Goal: Information Seeking & Learning: Learn about a topic

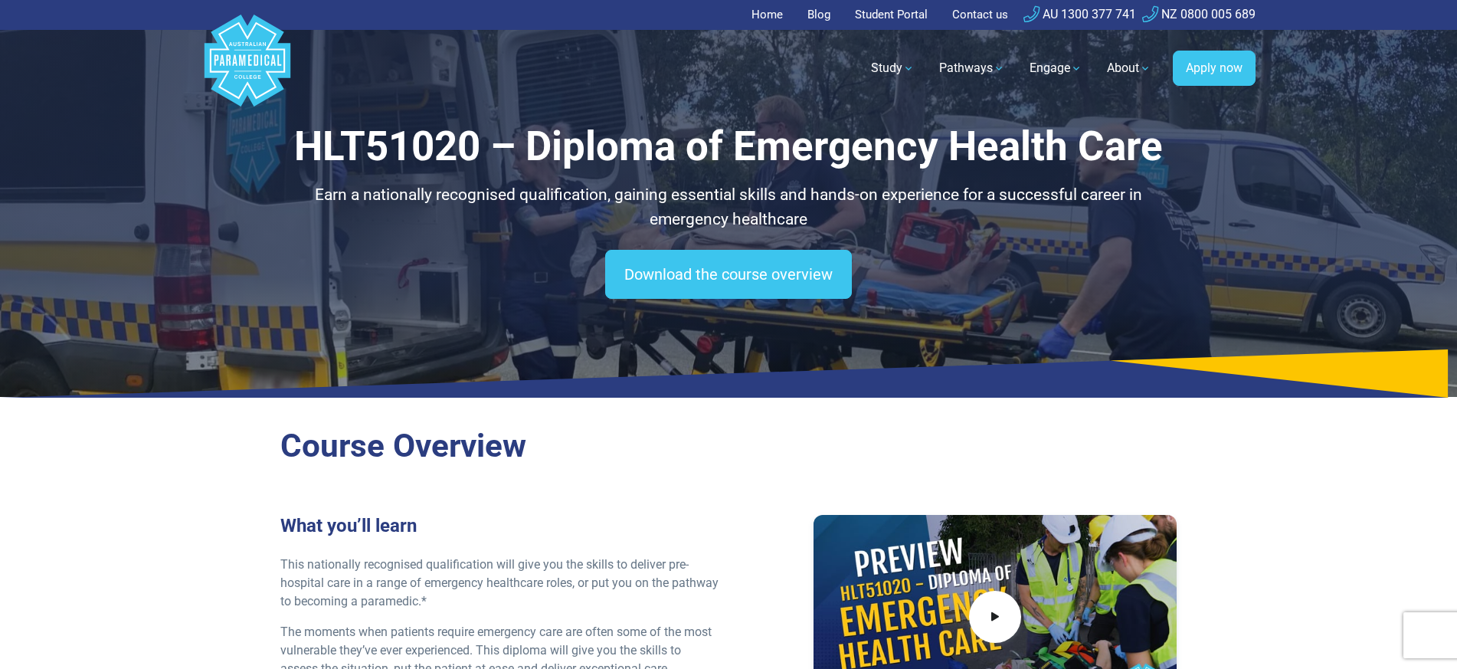
click at [765, 11] on link "Home" at bounding box center [772, 15] width 41 height 30
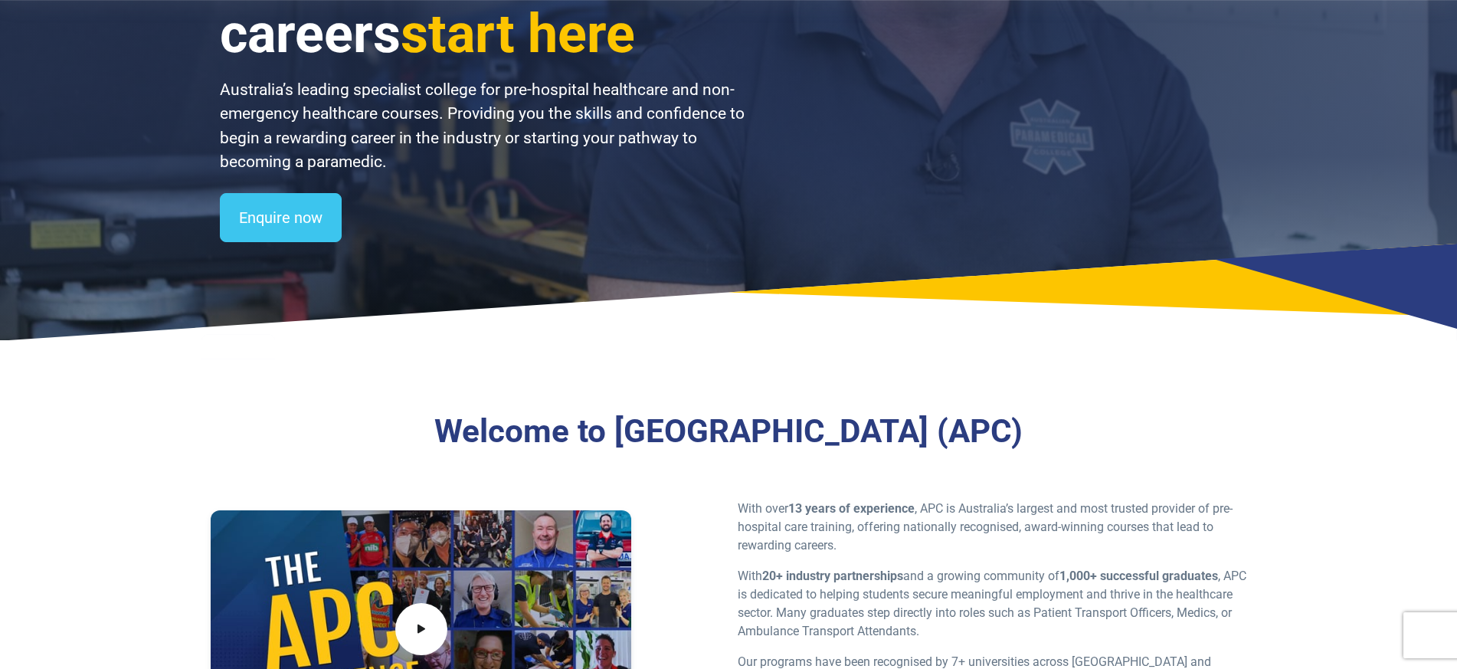
scroll to position [424, 0]
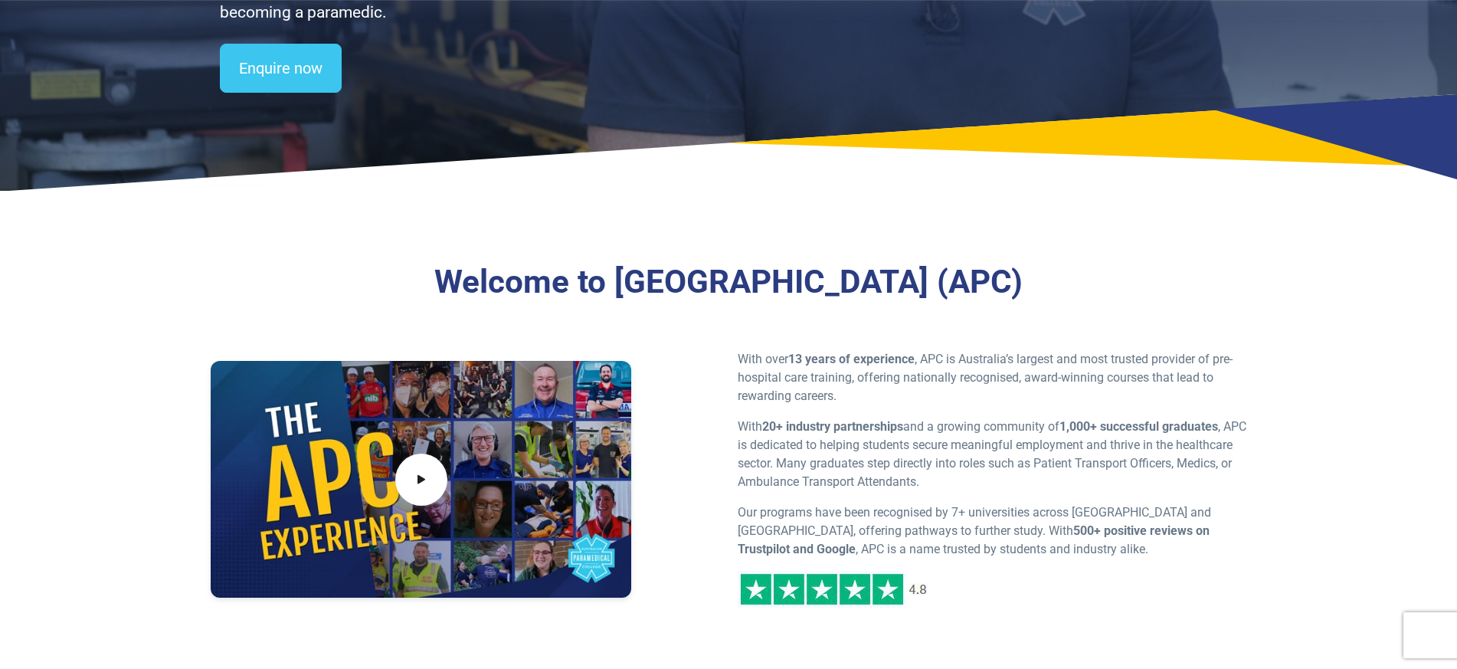
drag, startPoint x: 546, startPoint y: 286, endPoint x: 1097, endPoint y: 295, distance: 551.7
click at [1098, 295] on h3 "Welcome to [GEOGRAPHIC_DATA] (APC)" at bounding box center [728, 282] width 880 height 39
copy h3 "Australian Paramedical College (APC)"
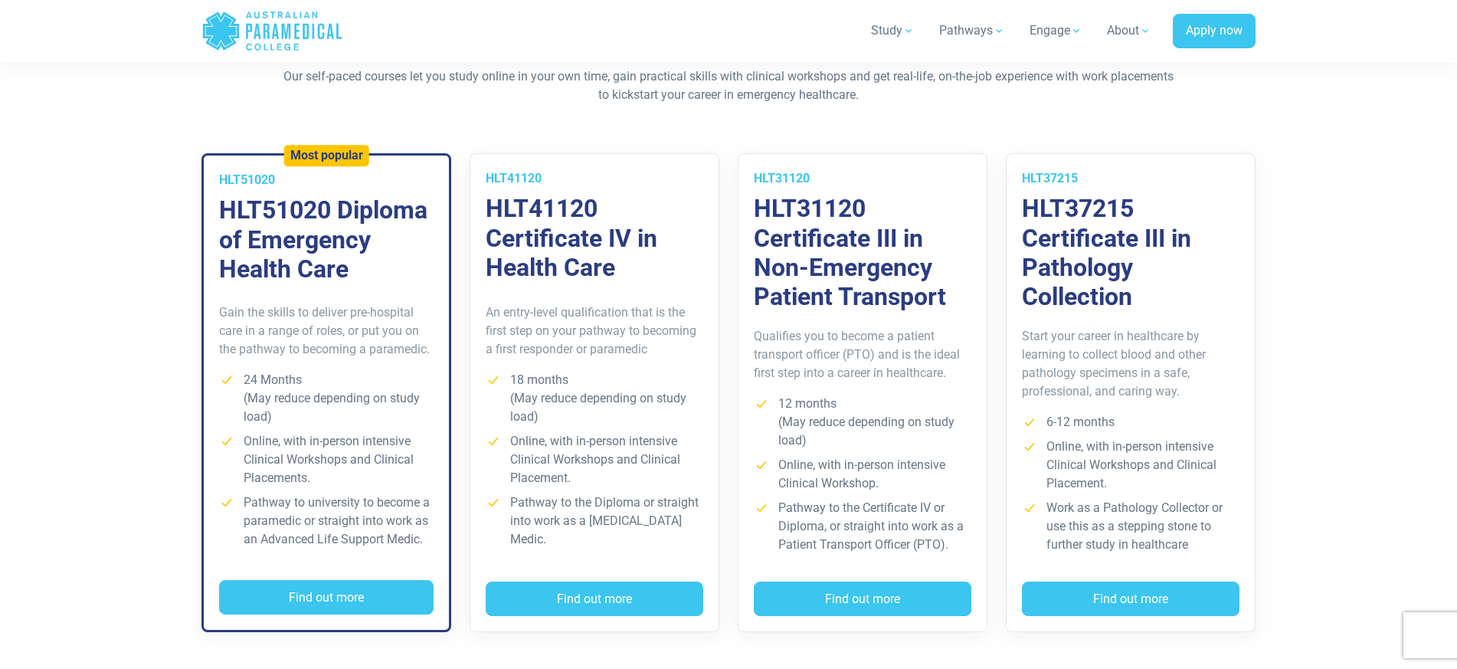
scroll to position [1091, 0]
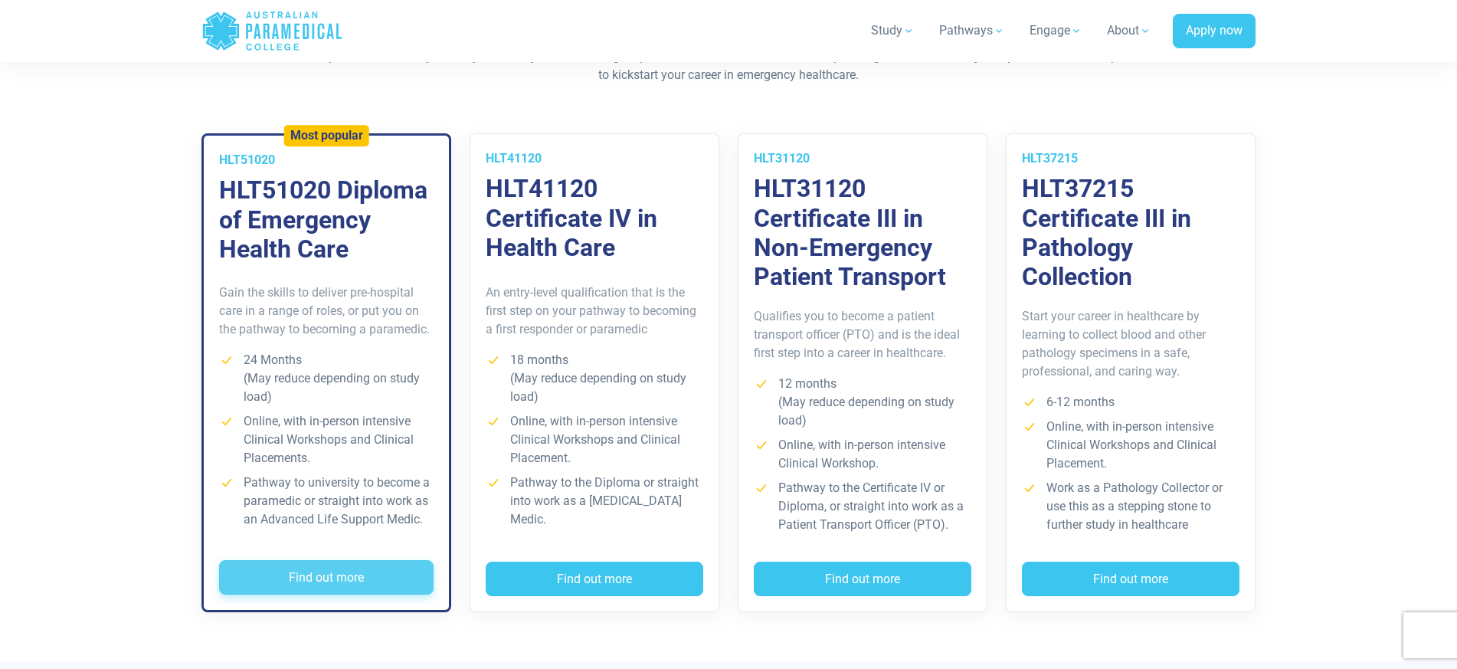
click at [294, 575] on button "Find out more" at bounding box center [326, 577] width 215 height 35
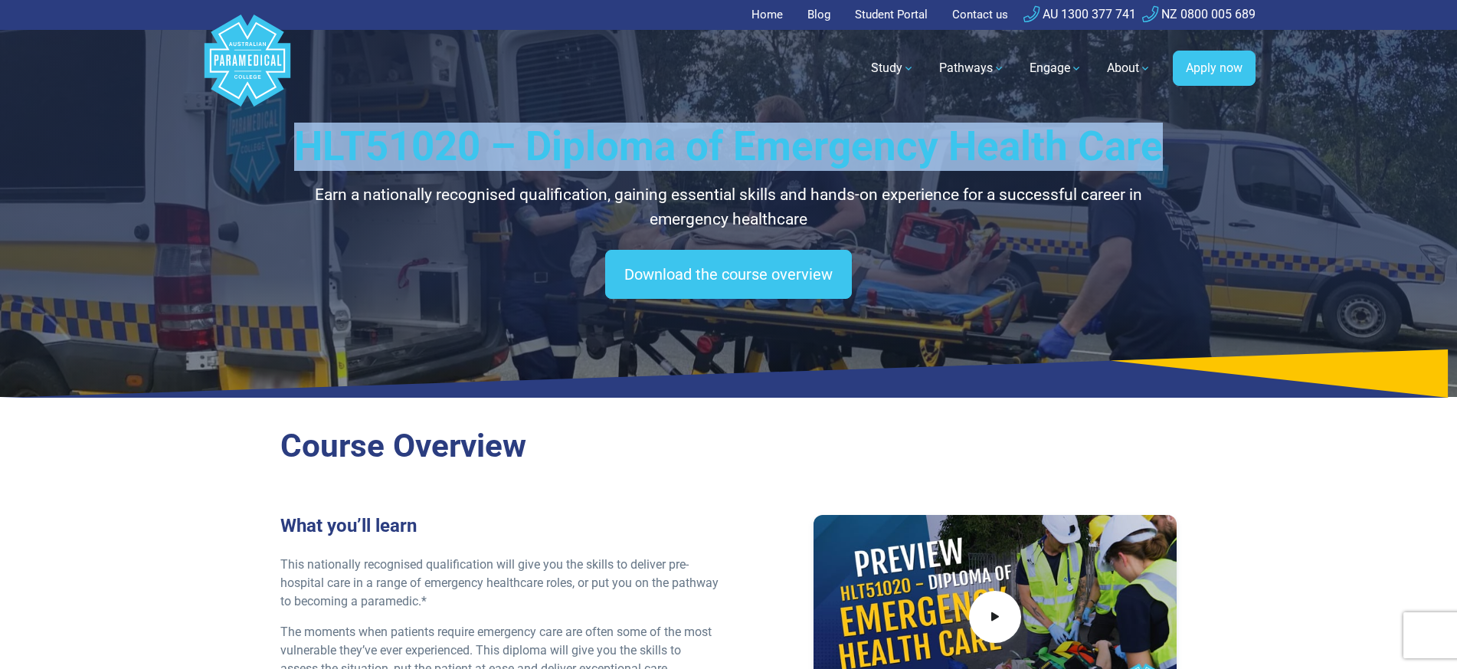
drag, startPoint x: 300, startPoint y: 141, endPoint x: 1166, endPoint y: 141, distance: 865.8
click at [1166, 141] on h1 "HLT51020 – Diploma of Emergency Health Care" at bounding box center [728, 147] width 896 height 48
copy h1 "HLT51020 – Diploma of Emergency Health Care"
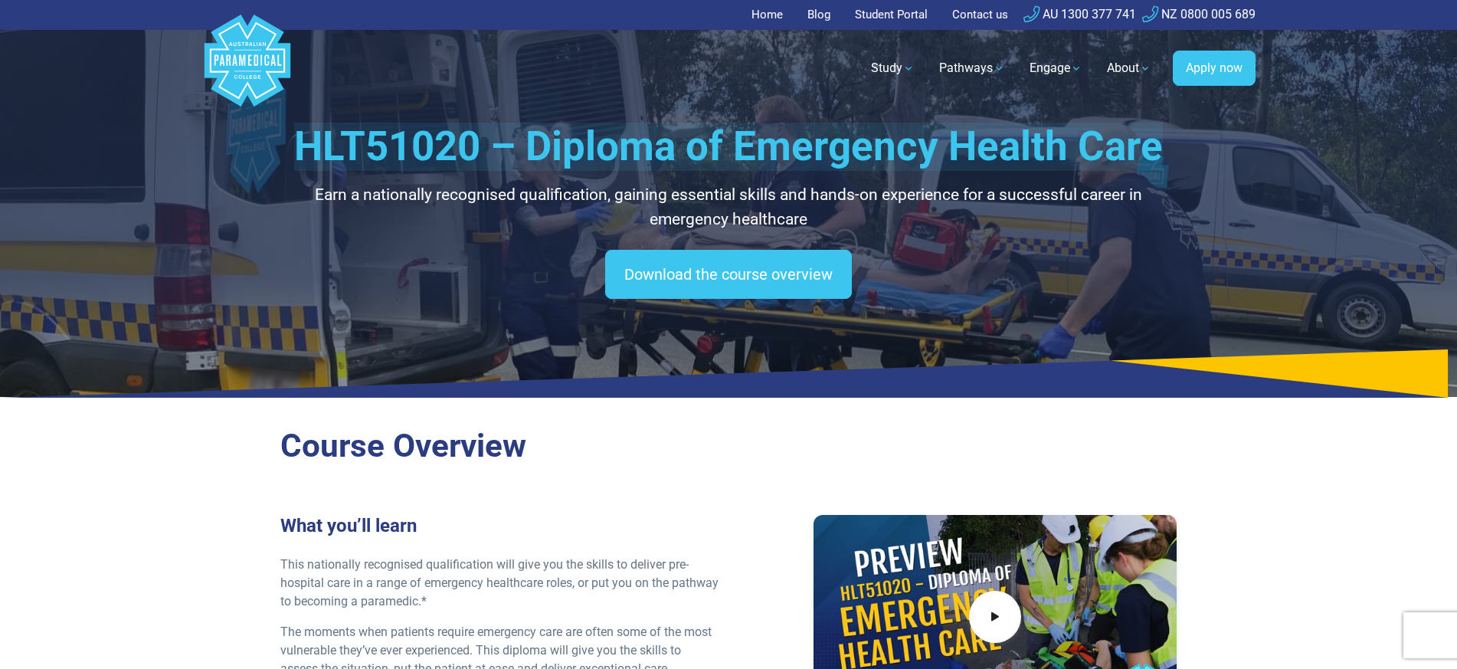
scroll to position [10, 0]
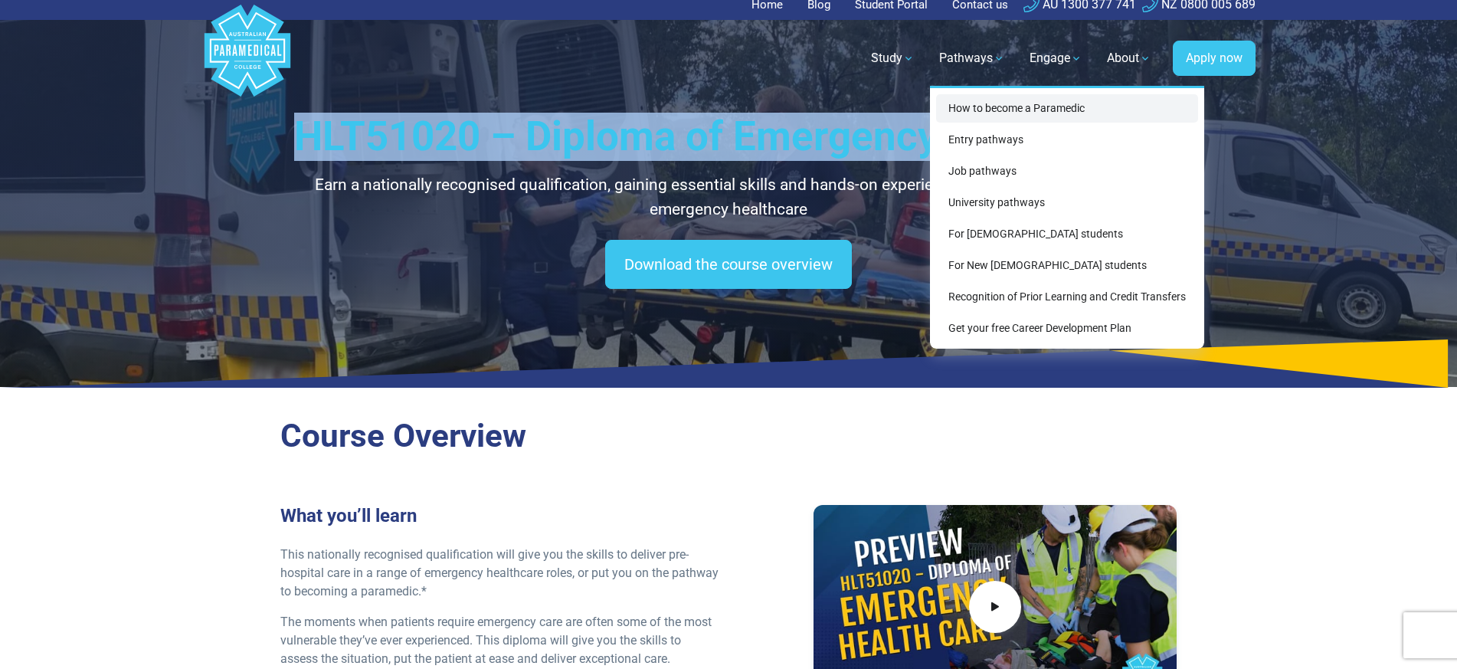
click at [972, 106] on link "How to become a Paramedic" at bounding box center [1067, 108] width 262 height 28
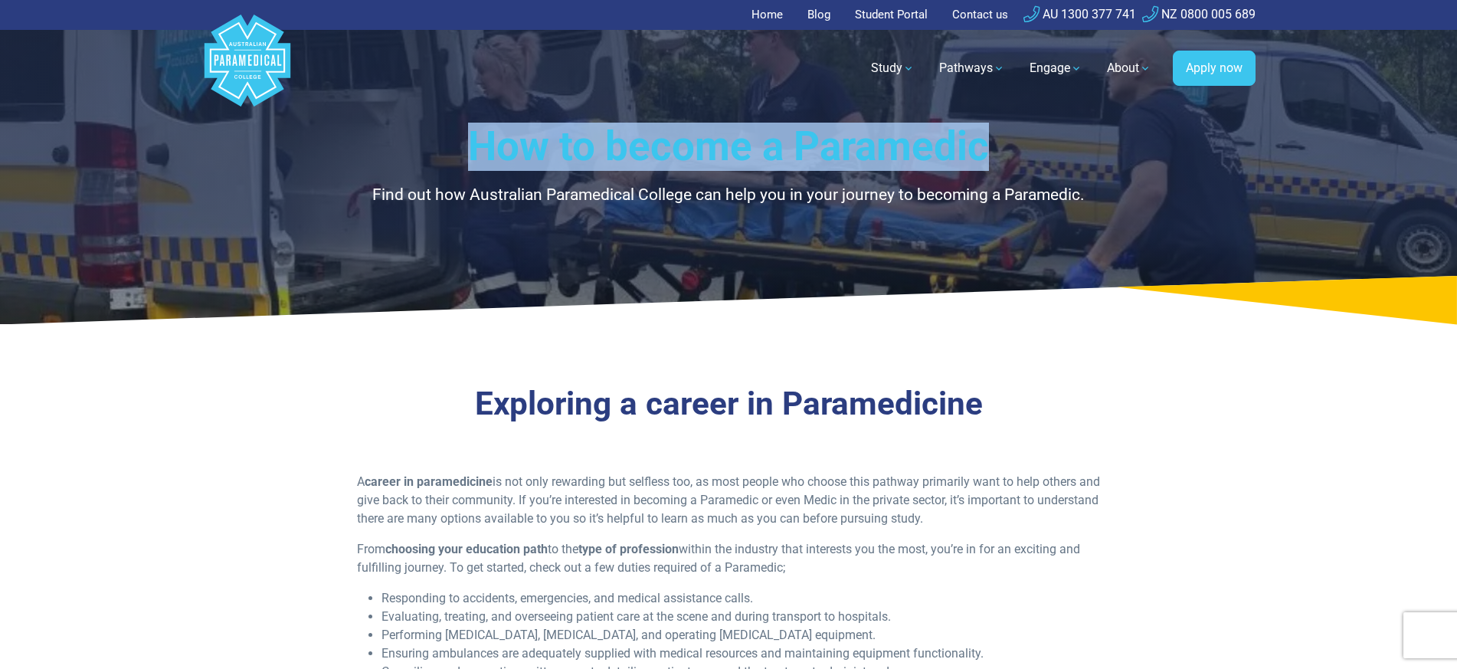
drag, startPoint x: 475, startPoint y: 139, endPoint x: 985, endPoint y: 146, distance: 510.3
click at [985, 146] on h1 "How to become a Paramedic" at bounding box center [728, 147] width 896 height 48
copy h1 "How to become a Paramedic"
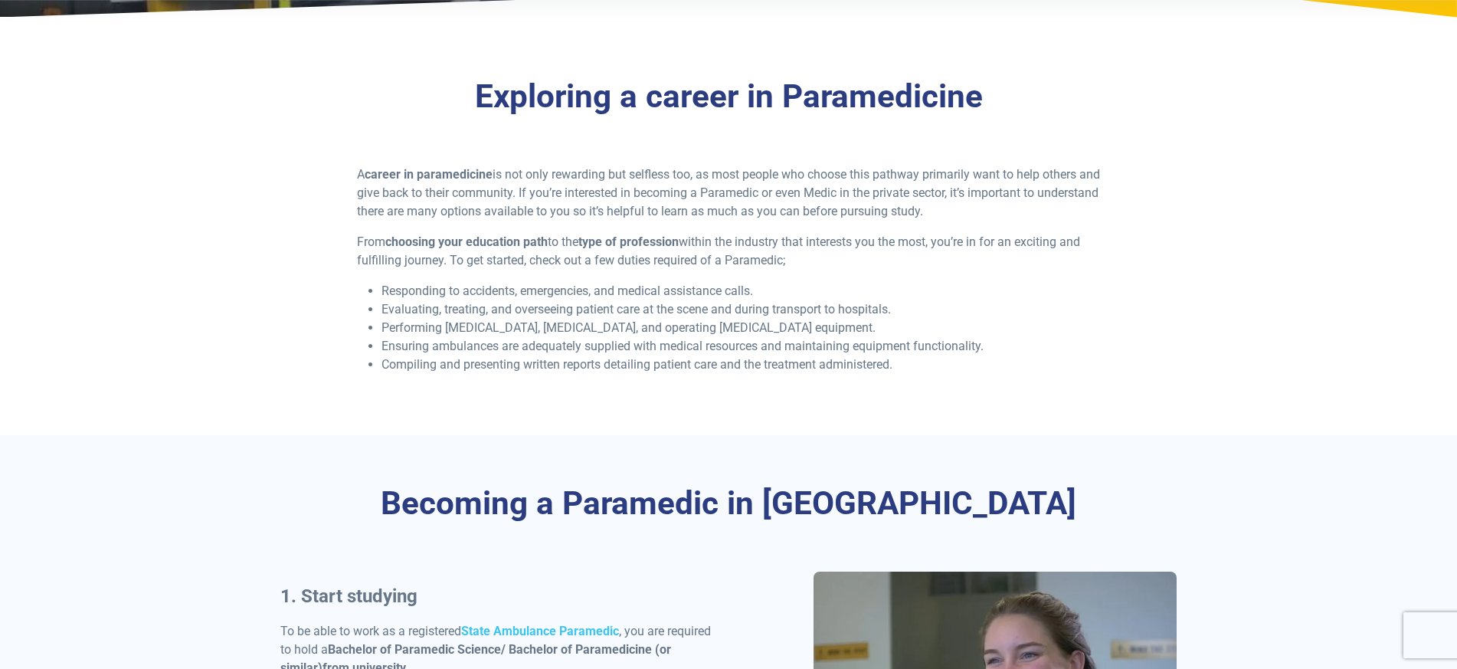
scroll to position [49, 0]
